Goal: Obtain resource: Download file/media

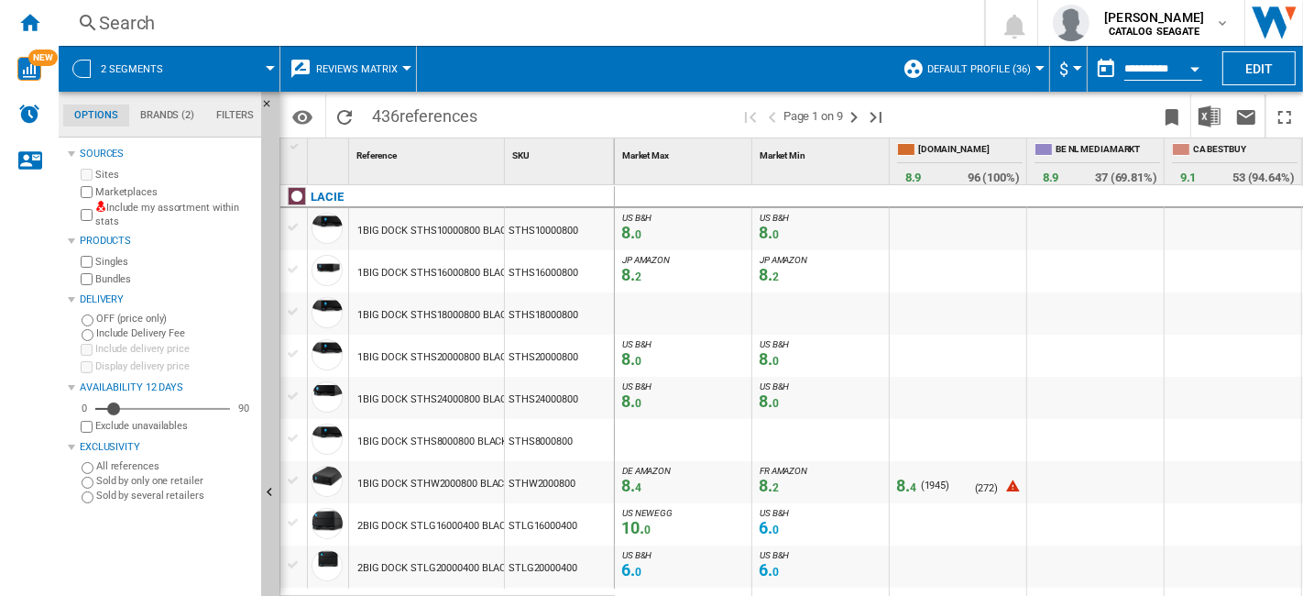
scroll to position [102, 0]
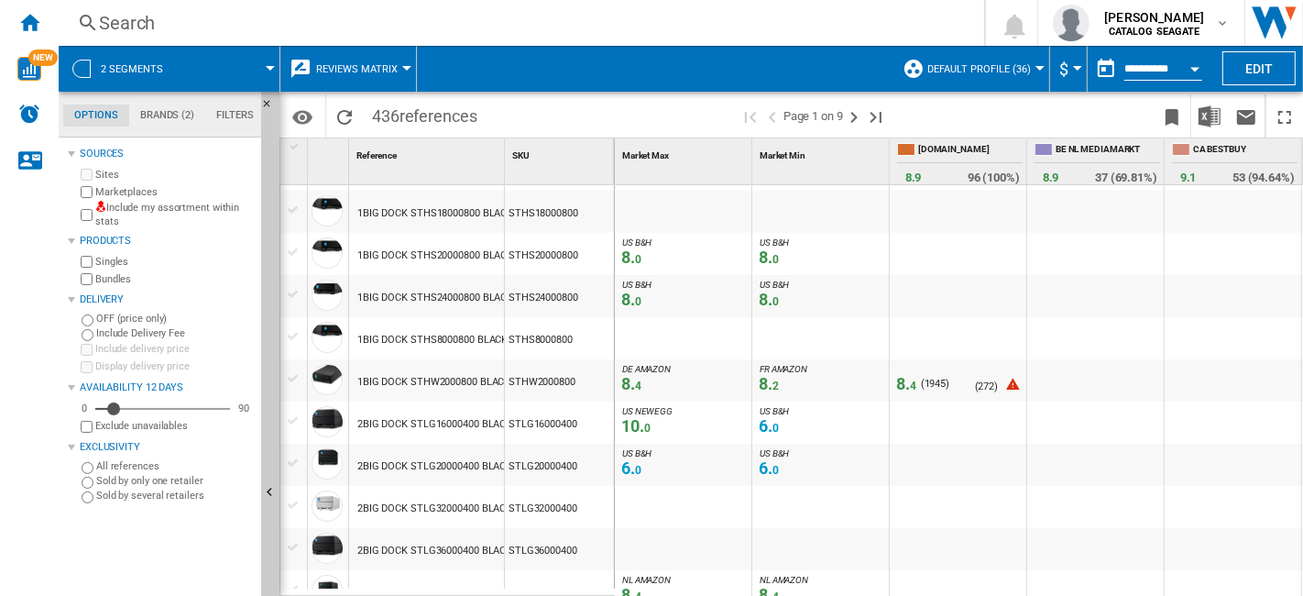
click at [398, 68] on button "Reviews Matrix" at bounding box center [361, 69] width 91 height 46
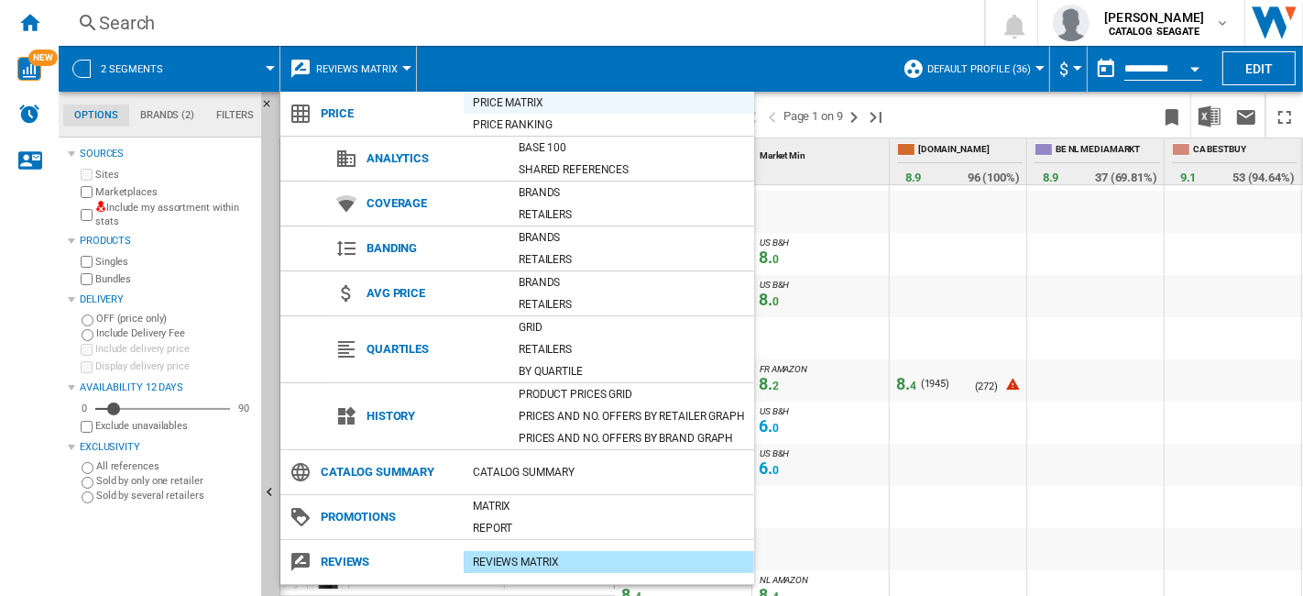
click at [532, 106] on div "Price Matrix" at bounding box center [609, 102] width 291 height 18
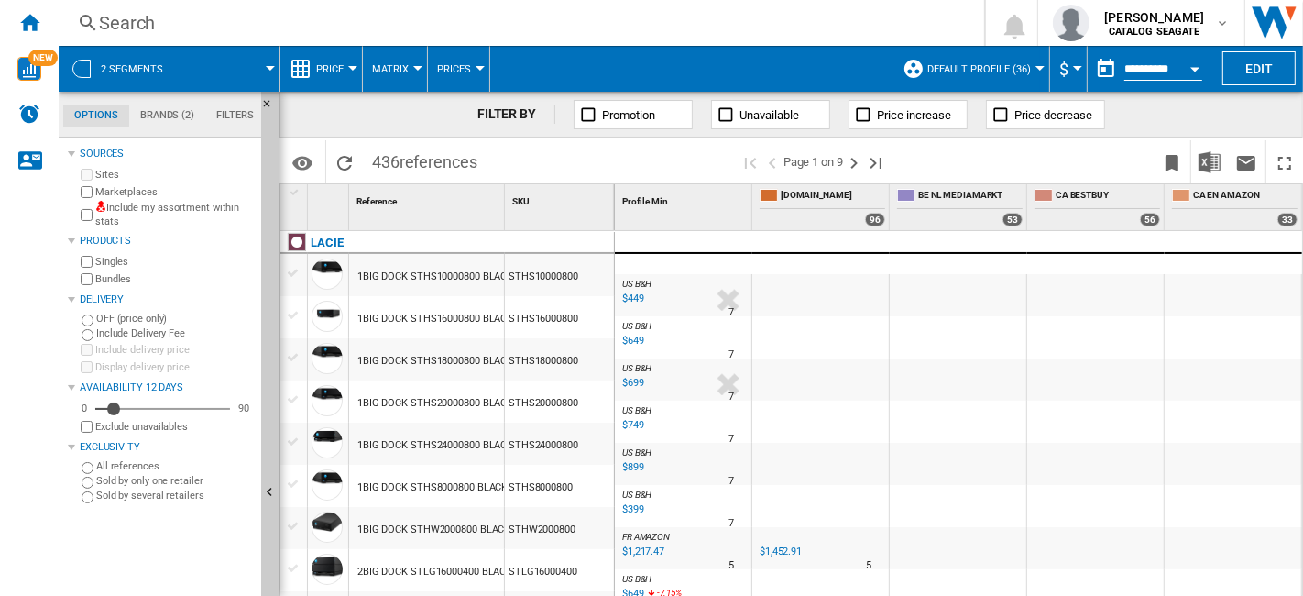
click at [1021, 72] on span "Default profile (36)" at bounding box center [980, 69] width 104 height 12
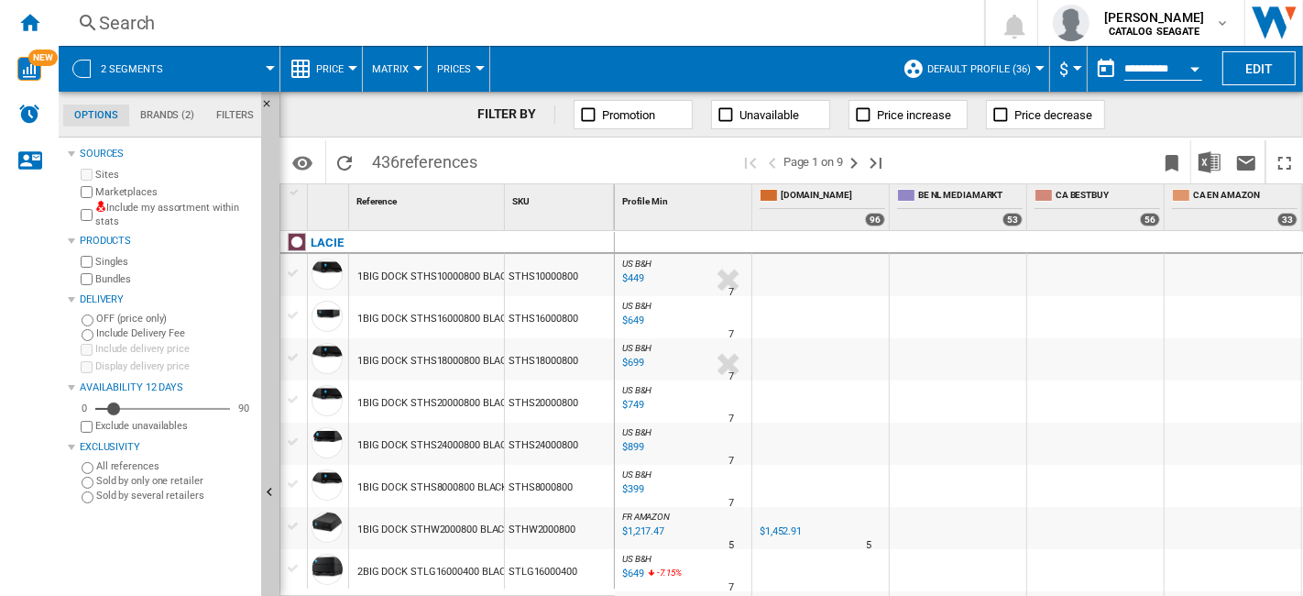
click at [1017, 70] on md-backdrop at bounding box center [651, 298] width 1303 height 596
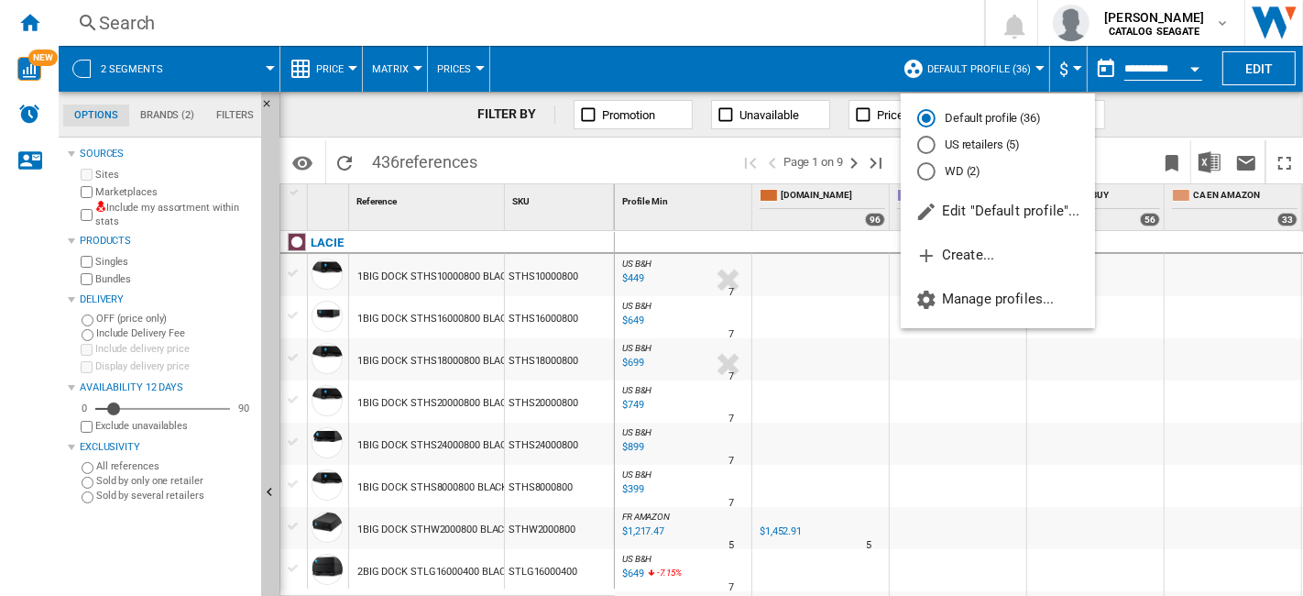
click at [982, 140] on md-radio-button "US retailers (5)" at bounding box center [998, 145] width 161 height 17
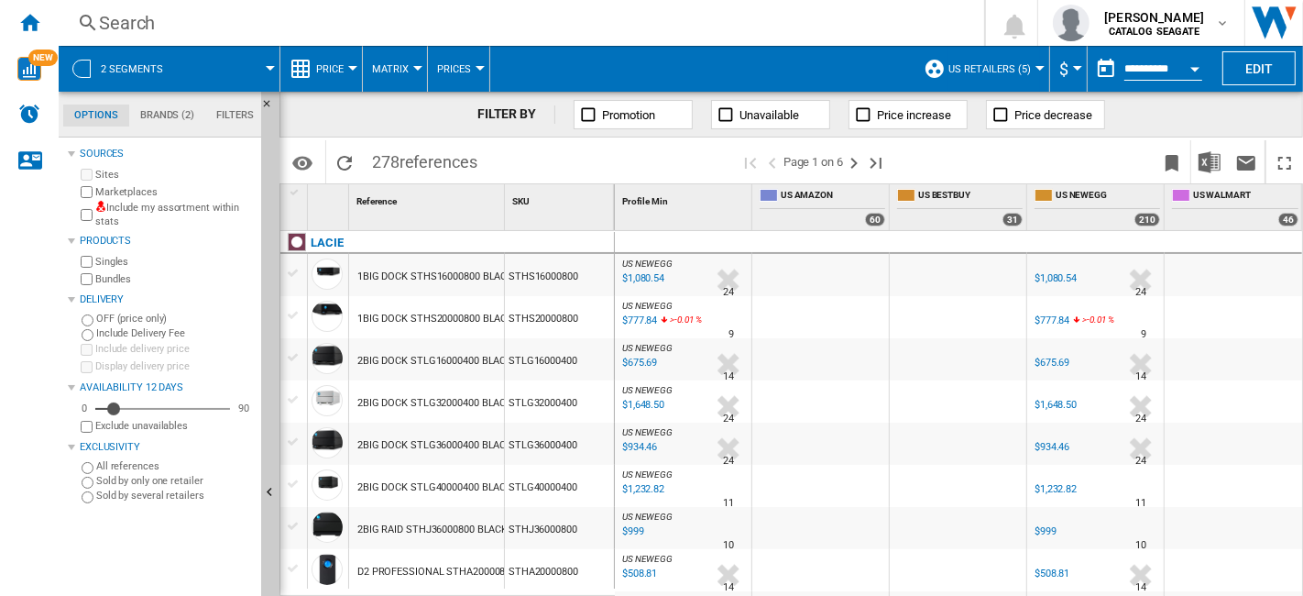
click at [753, 120] on span "Unavailable" at bounding box center [770, 115] width 60 height 14
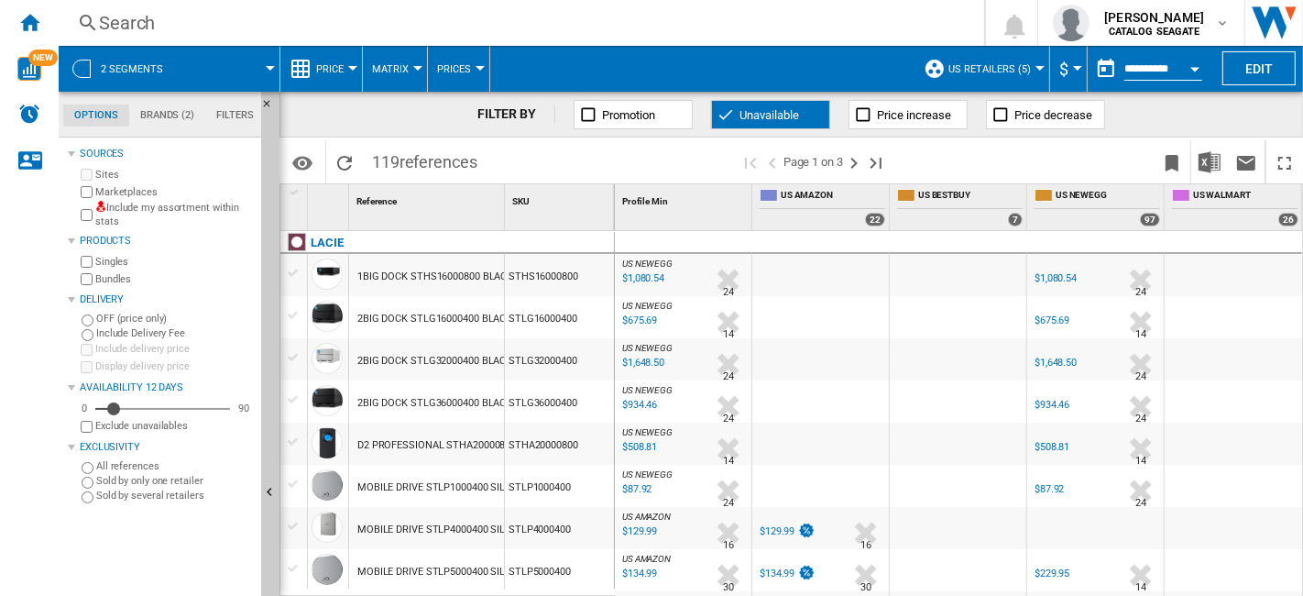
click at [743, 108] on span "Unavailable" at bounding box center [770, 115] width 60 height 14
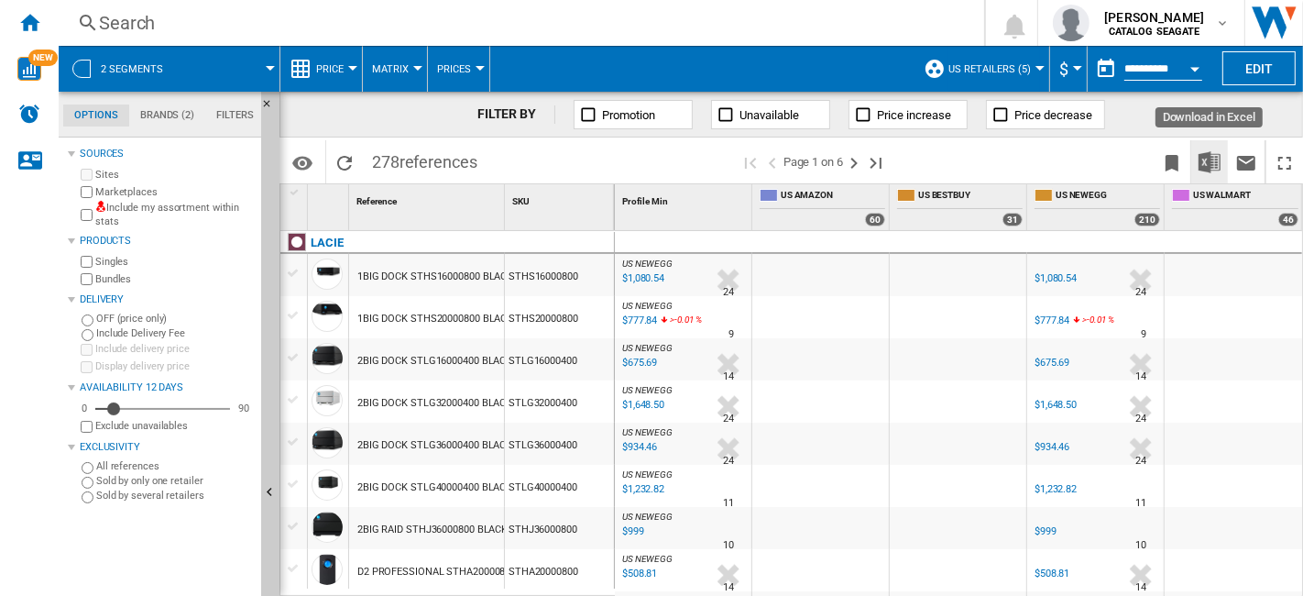
click at [1207, 162] on img "Download in Excel" at bounding box center [1210, 162] width 22 height 22
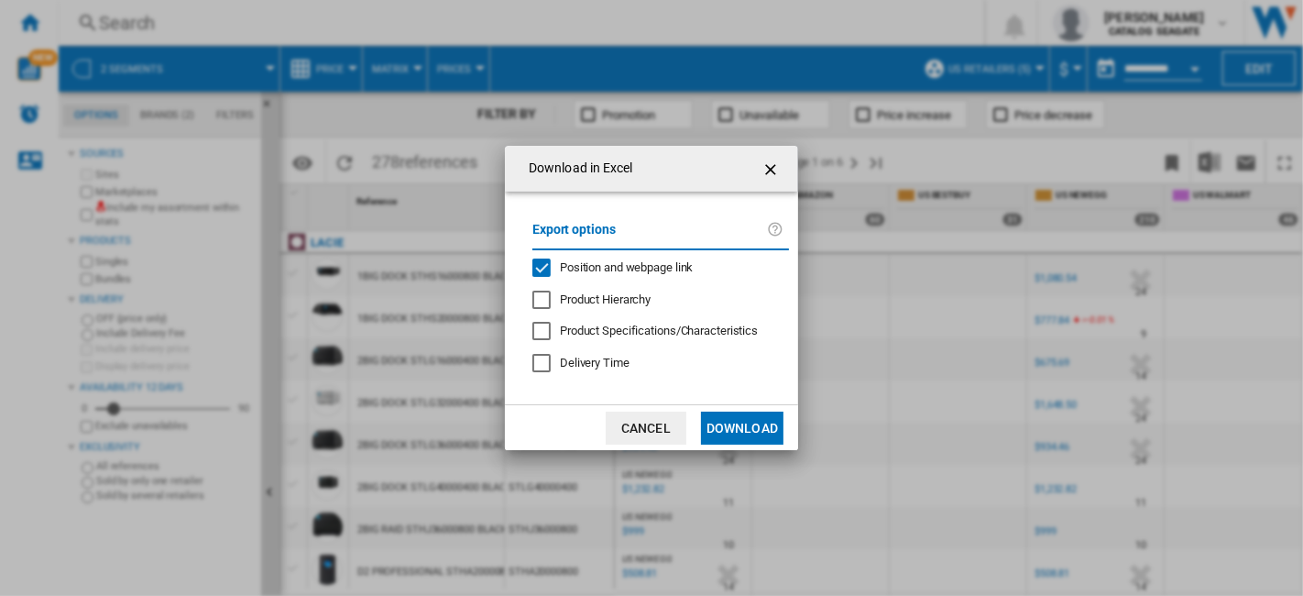
click at [542, 273] on div "Position and webpage link" at bounding box center [542, 267] width 18 height 18
click at [756, 432] on button "Download" at bounding box center [742, 428] width 82 height 33
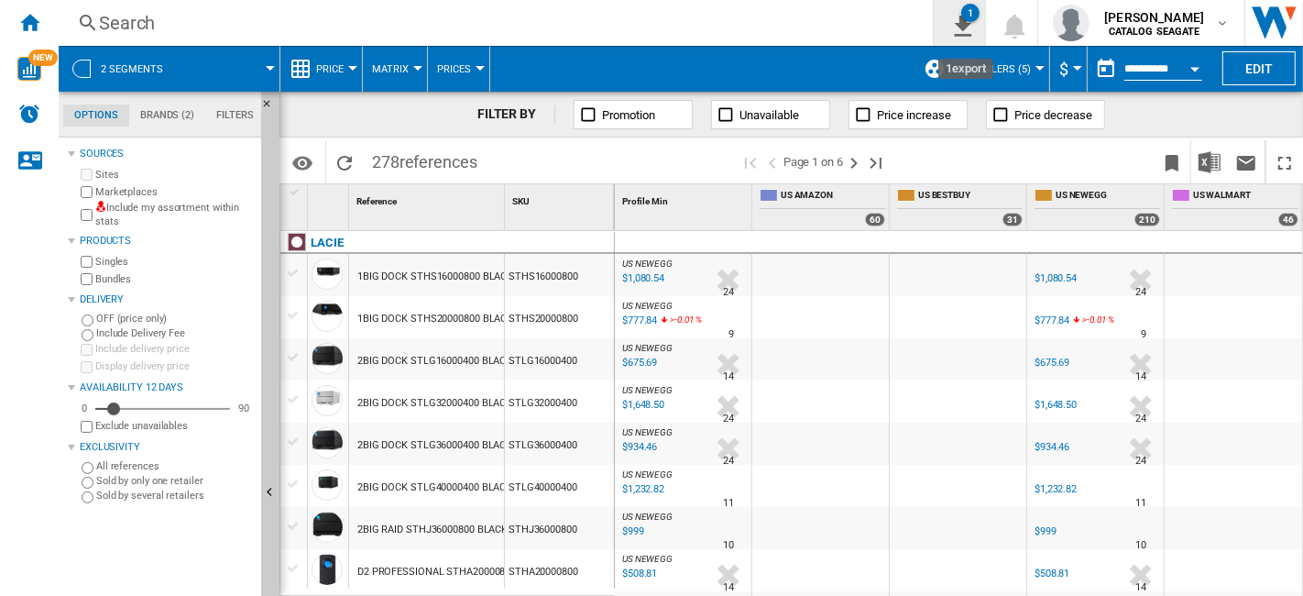
click at [984, 27] on button "1" at bounding box center [959, 23] width 51 height 46
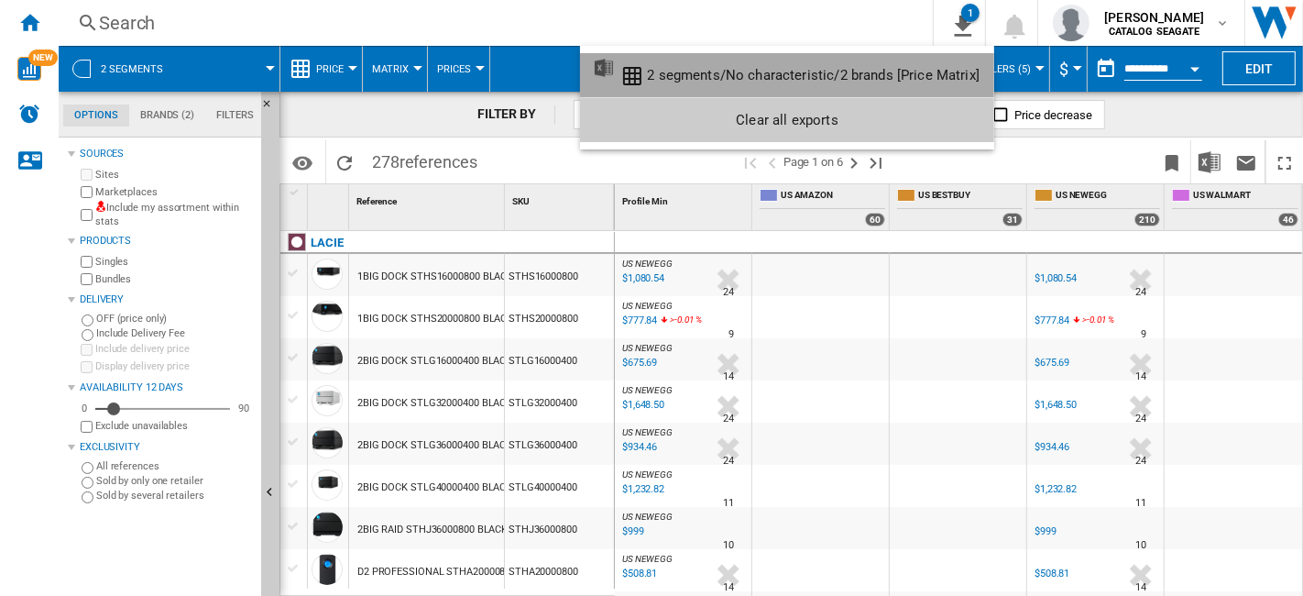
click at [905, 74] on div "2 segments/No characteristic/2 brands [Price Matrix]" at bounding box center [813, 75] width 333 height 16
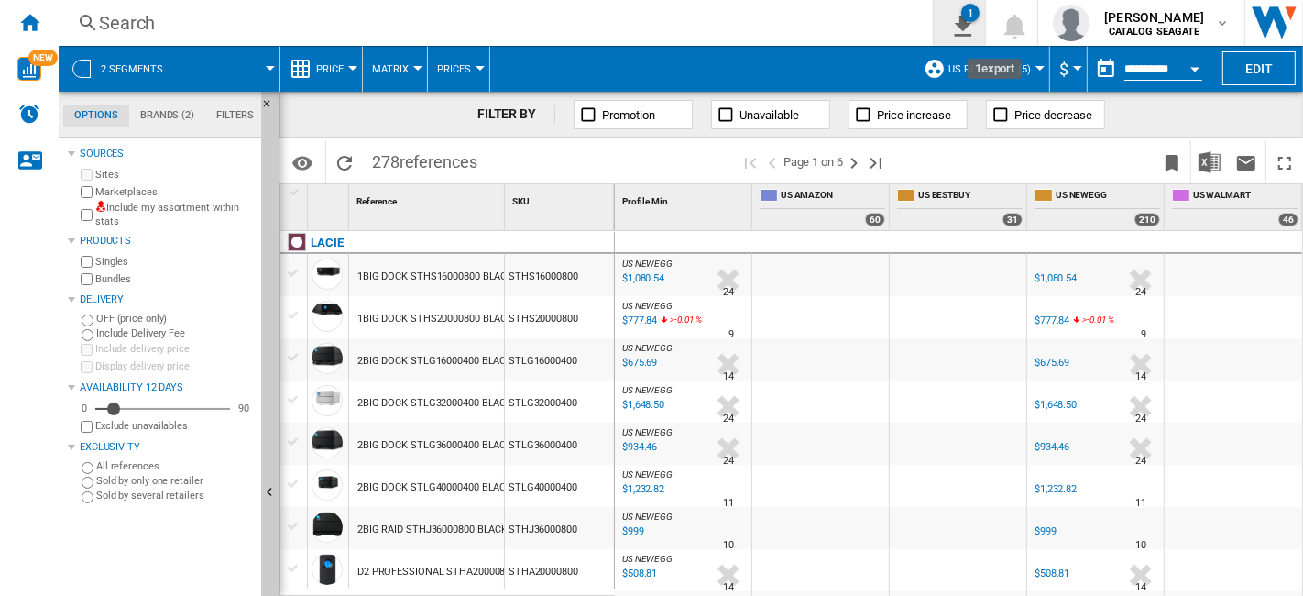
click at [979, 22] on button "1" at bounding box center [959, 23] width 51 height 46
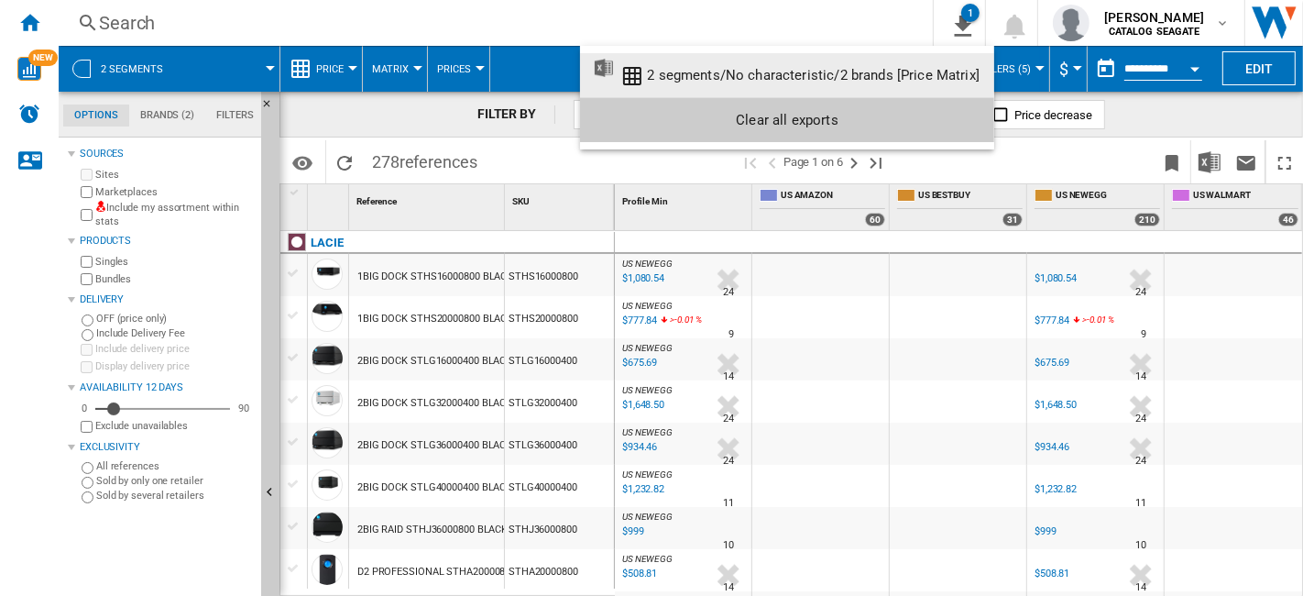
click at [925, 72] on div "2 segments/No characteristic/2 brands [Price Matrix]" at bounding box center [813, 75] width 333 height 16
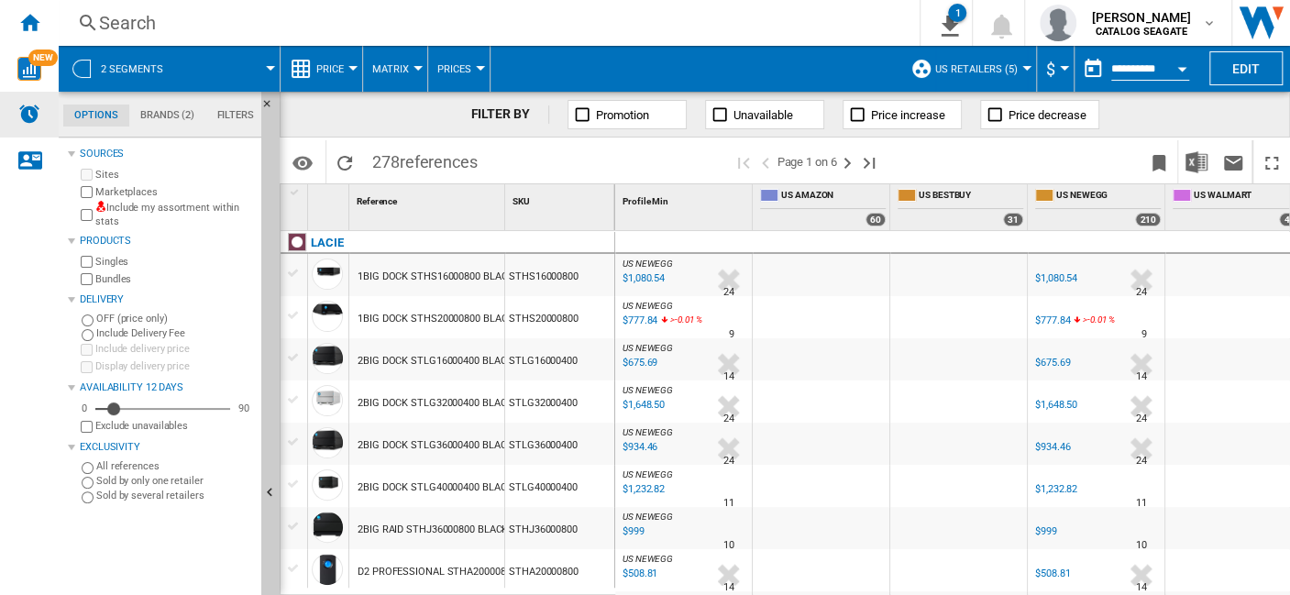
click at [40, 124] on div "Alerts" at bounding box center [29, 115] width 59 height 46
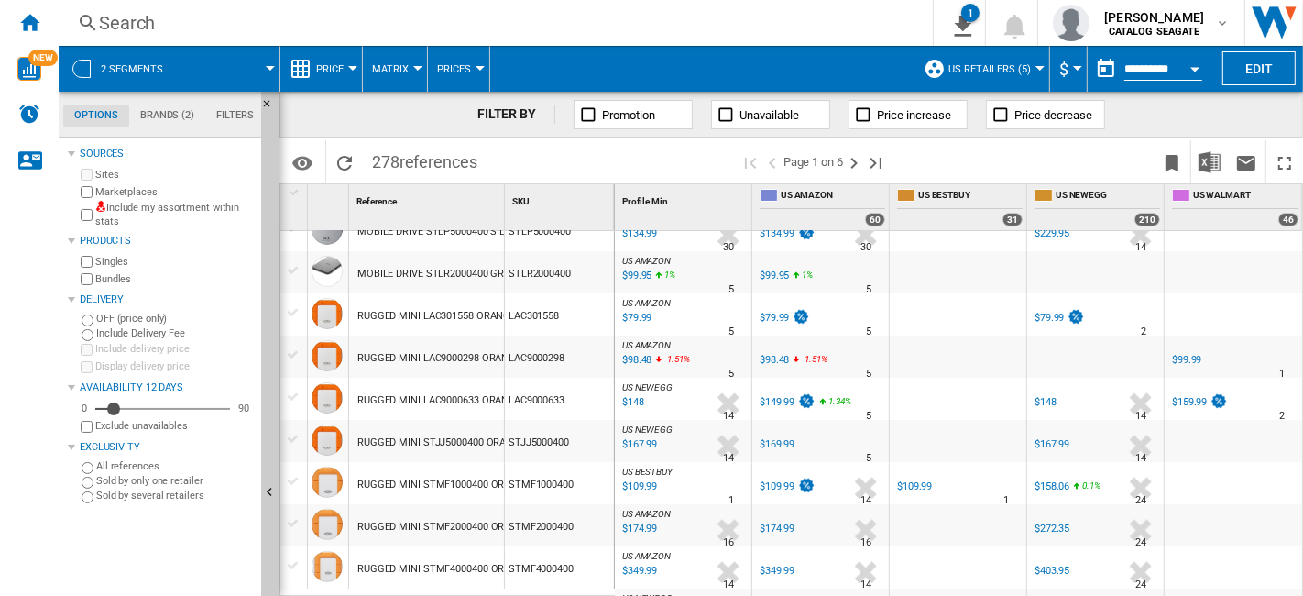
scroll to position [407, 0]
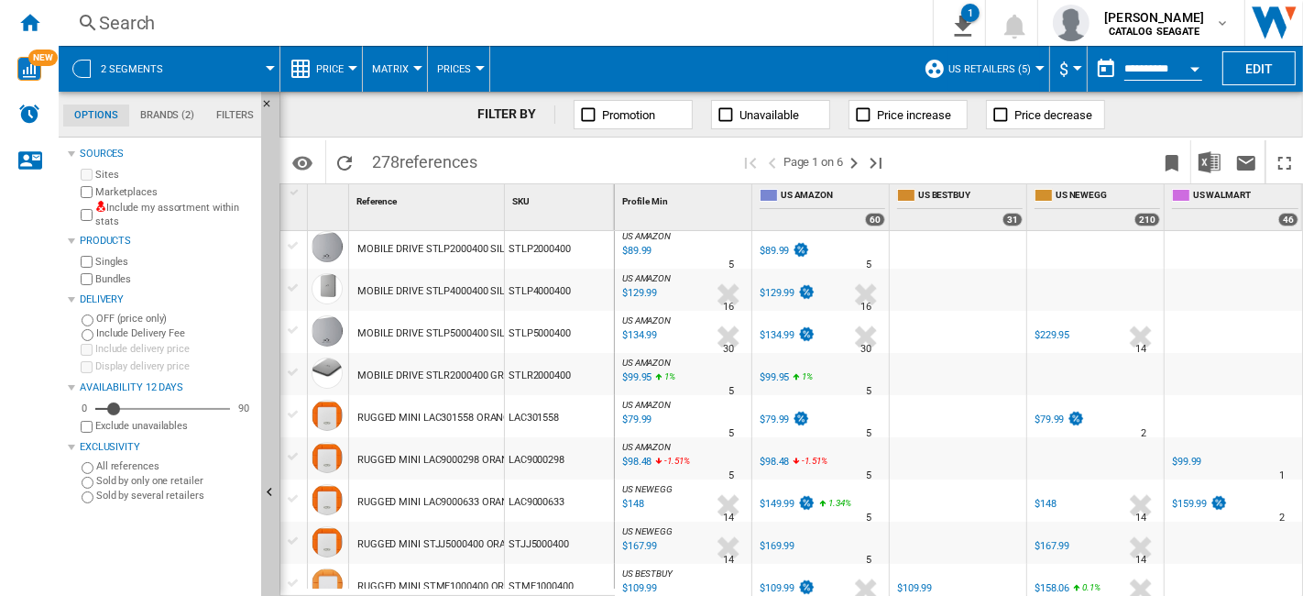
click at [784, 334] on div "$134.99" at bounding box center [777, 335] width 35 height 12
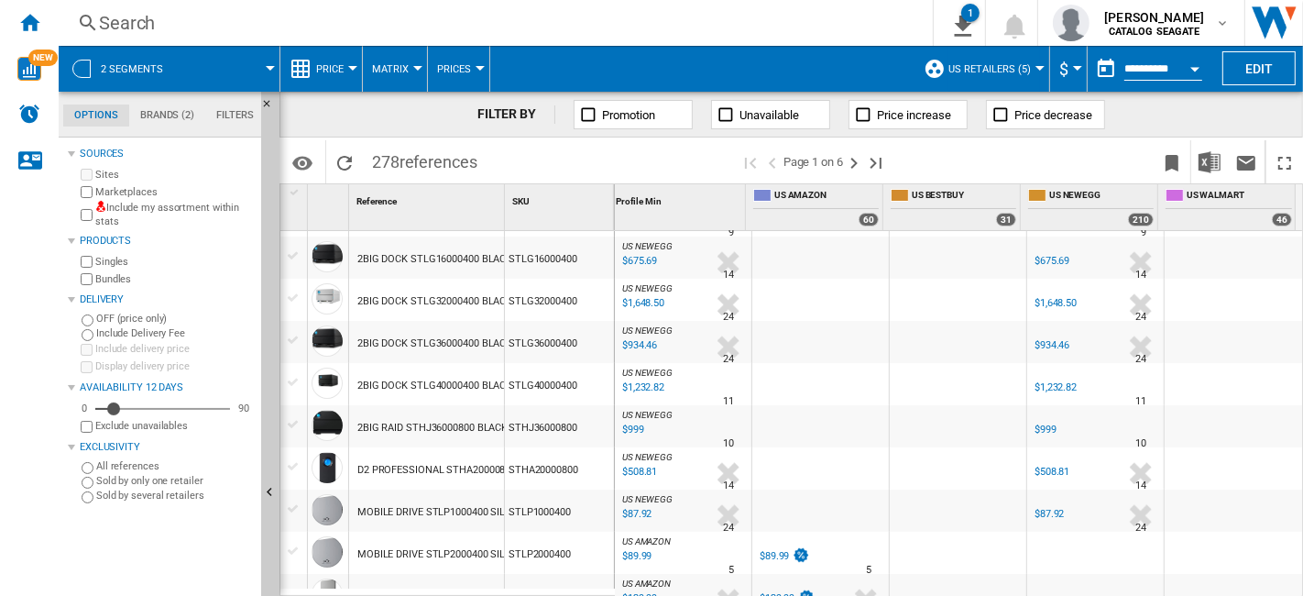
scroll to position [0, 0]
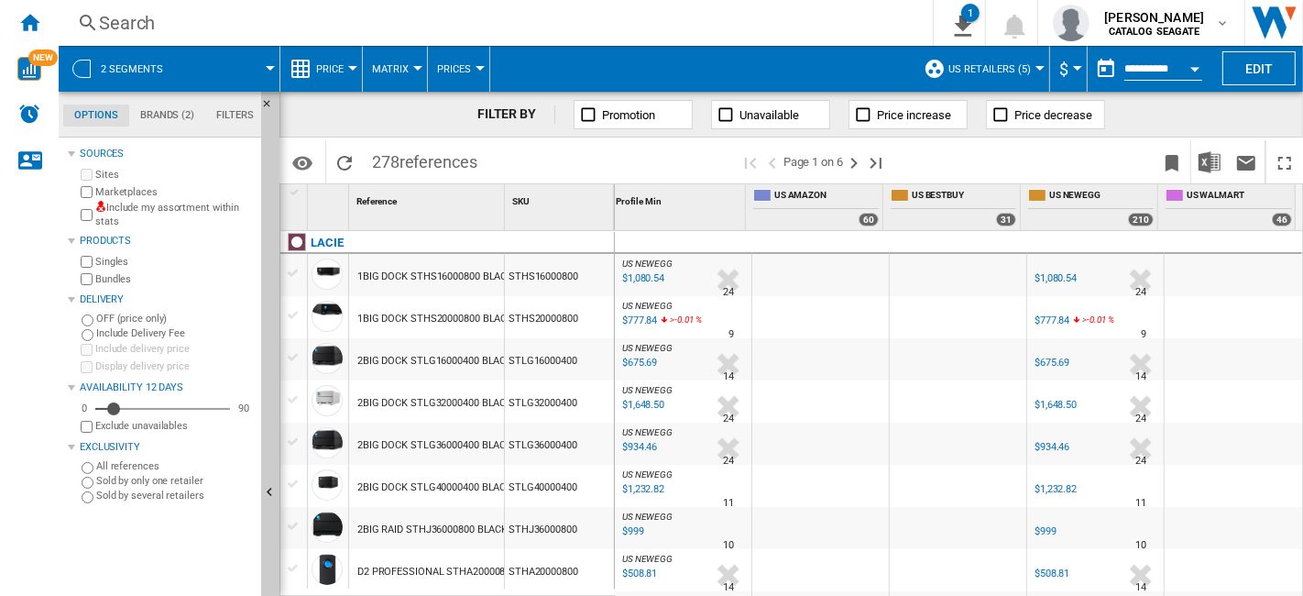
click at [1053, 361] on div "$675.69" at bounding box center [1052, 363] width 35 height 12
click at [728, 115] on ng-md-icon at bounding box center [726, 114] width 18 height 18
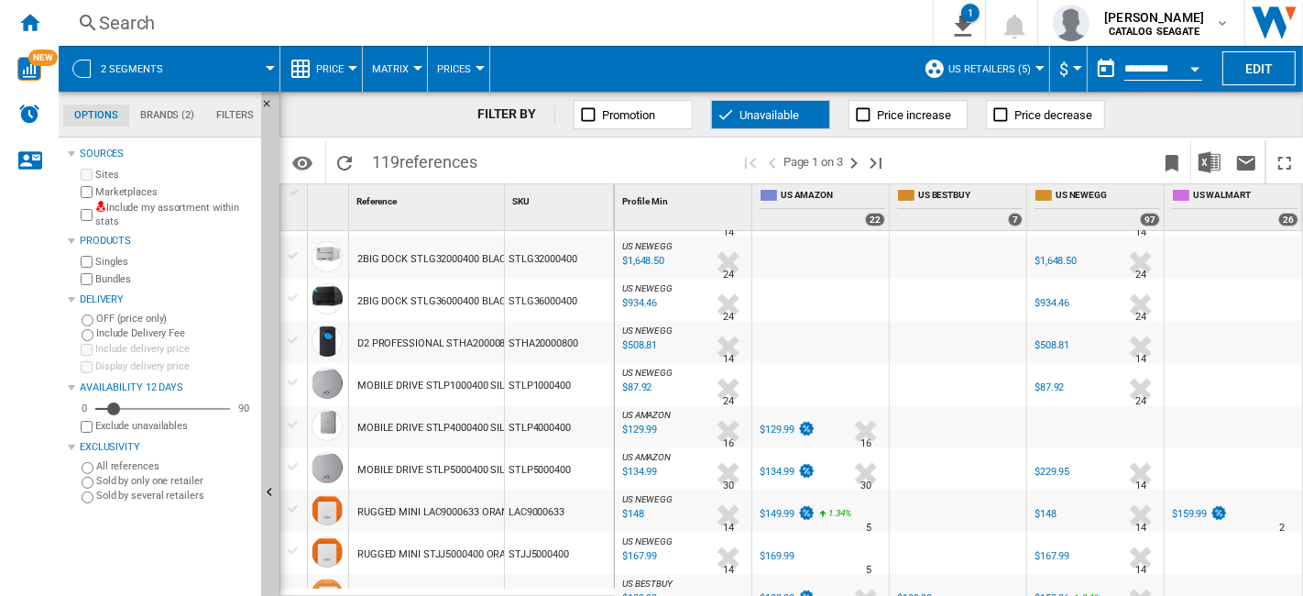
scroll to position [203, 0]
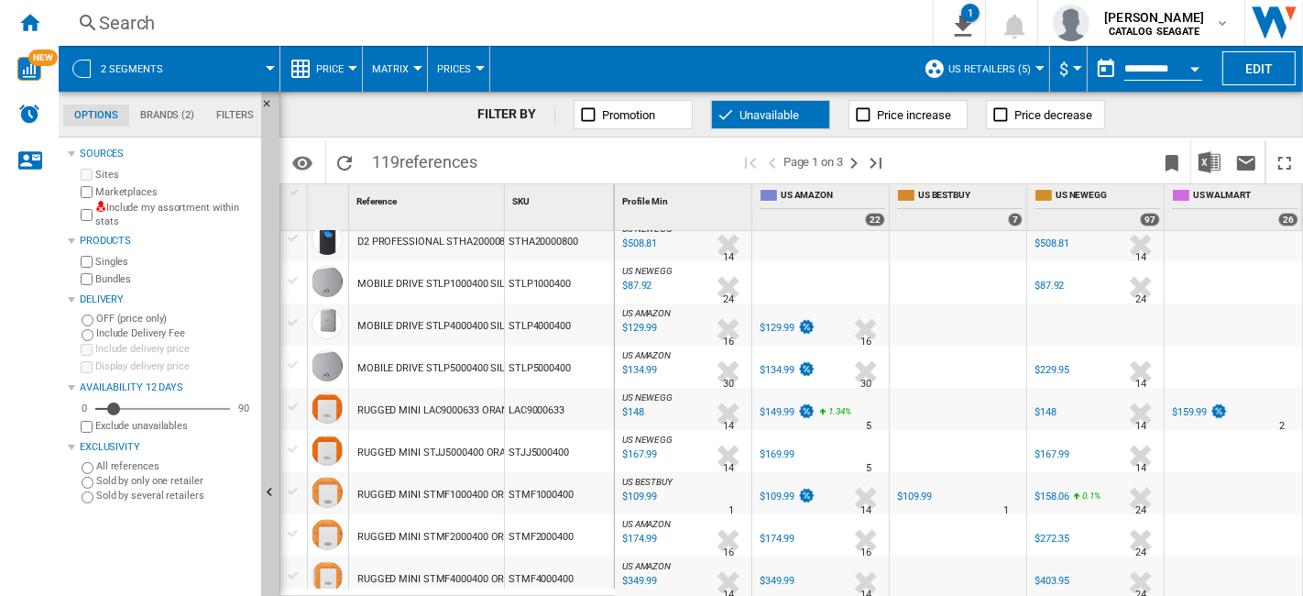
click at [759, 119] on span "Unavailable" at bounding box center [770, 115] width 60 height 14
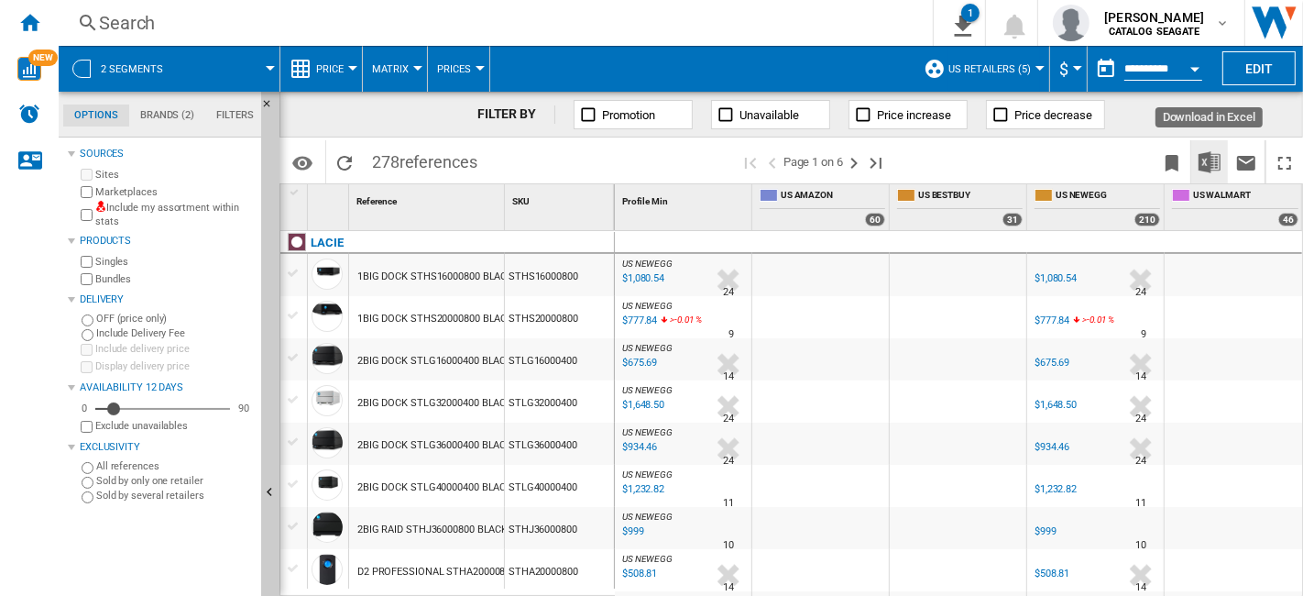
click at [1204, 171] on img "Download in Excel" at bounding box center [1210, 162] width 22 height 22
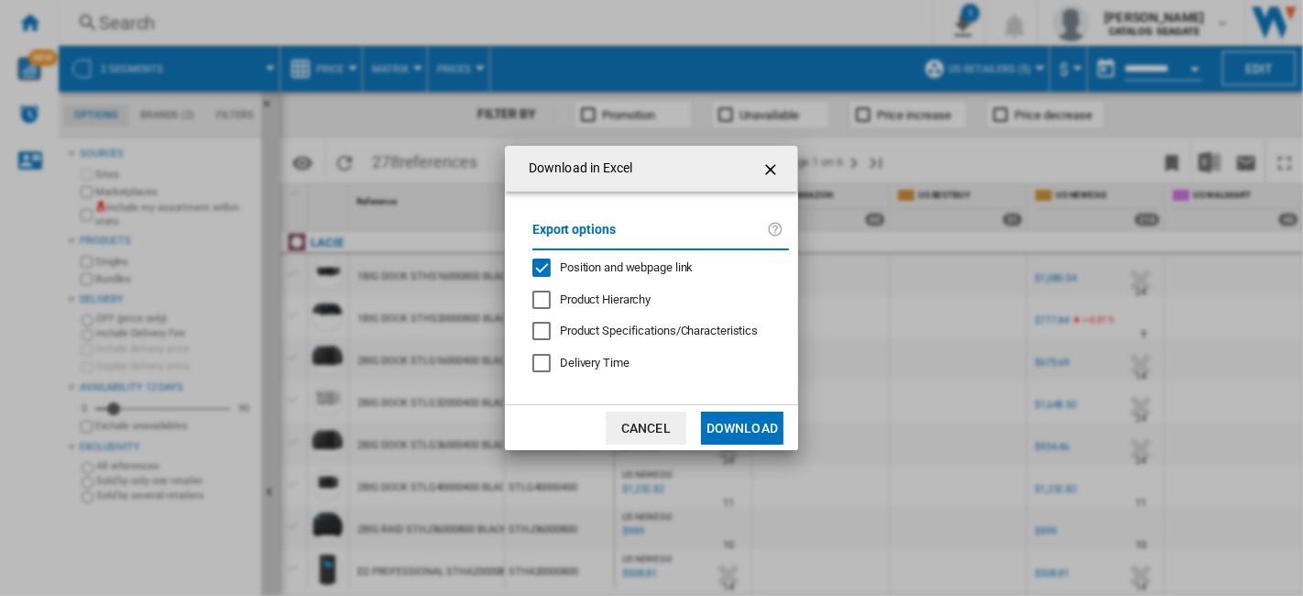
click at [661, 275] on div "Position and webpage link" at bounding box center [627, 267] width 134 height 16
click at [743, 413] on button "Download" at bounding box center [742, 428] width 82 height 33
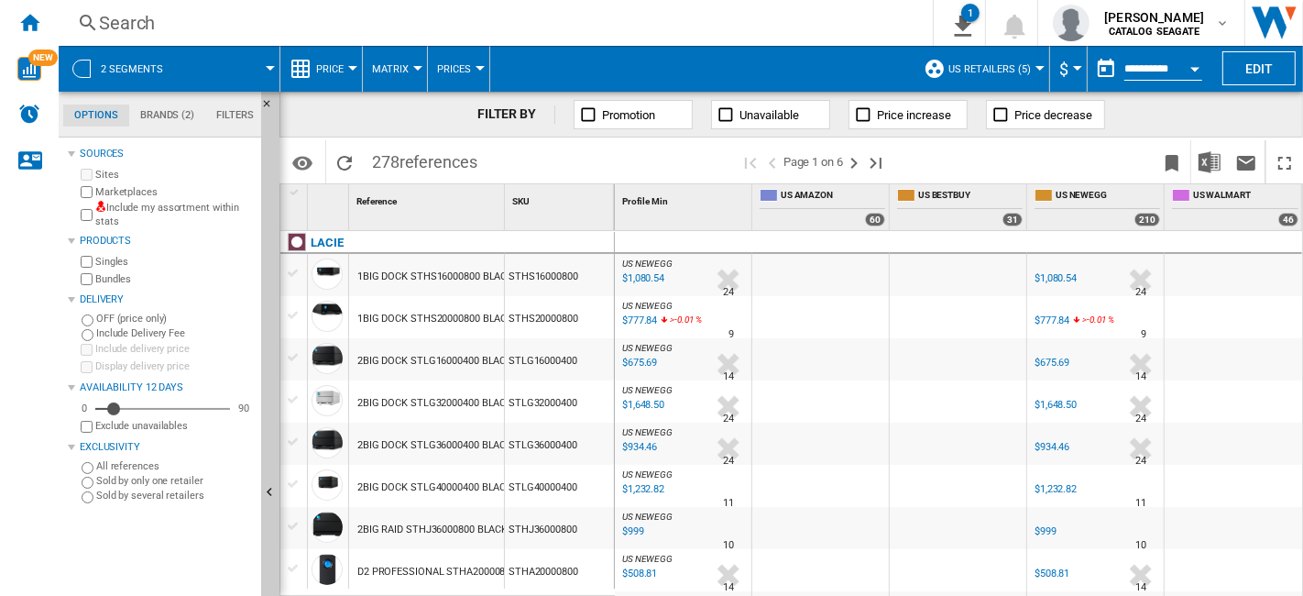
click at [1179, 69] on button "Open calendar" at bounding box center [1195, 65] width 33 height 33
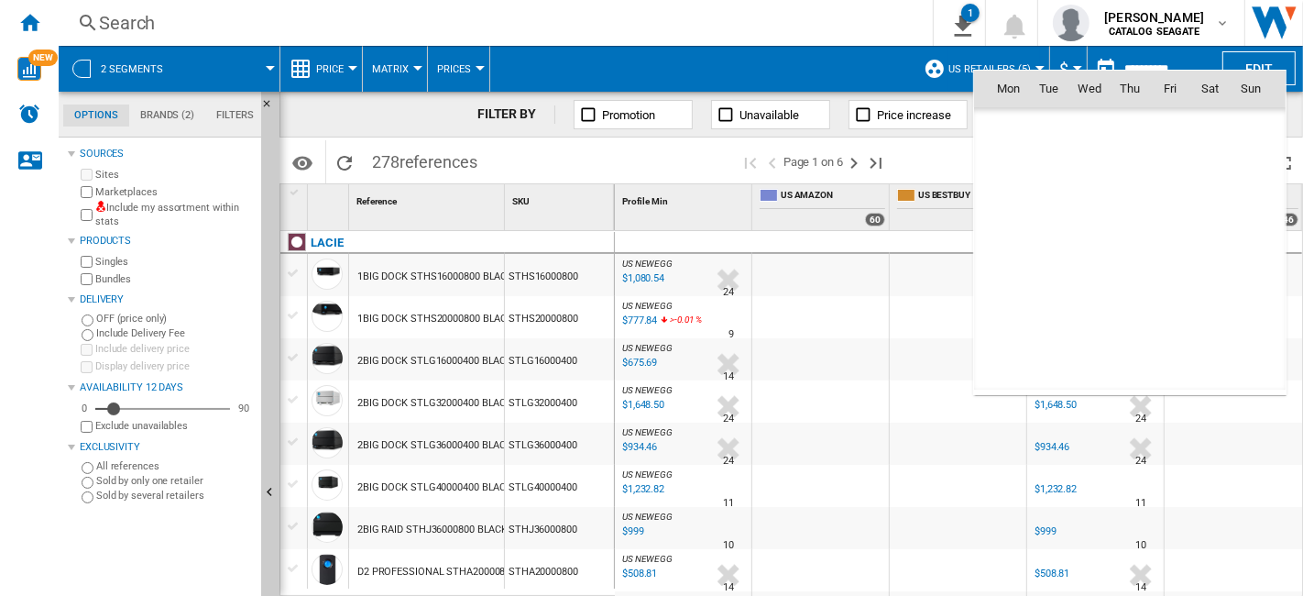
scroll to position [8745, 0]
click at [1058, 252] on span "19" at bounding box center [1049, 249] width 37 height 37
type input "**********"
